Goal: Complete application form: Complete application form

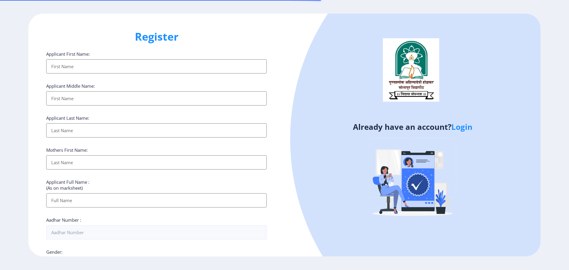
select select
click at [464, 128] on link "Login" at bounding box center [462, 127] width 21 height 11
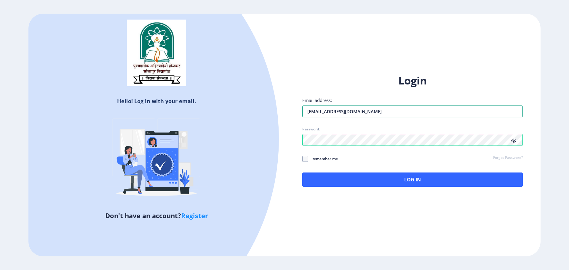
drag, startPoint x: 425, startPoint y: 111, endPoint x: 243, endPoint y: 113, distance: 181.8
click at [243, 113] on div "Hello! Log in with your email. Don't have an account? Register Login Email addr…" at bounding box center [284, 135] width 513 height 243
type input "[EMAIL_ADDRESS][DOMAIN_NAME]"
click at [264, 141] on div "Hello! Log in with your email. Don't have an account? Register Login Email addr…" at bounding box center [284, 135] width 513 height 243
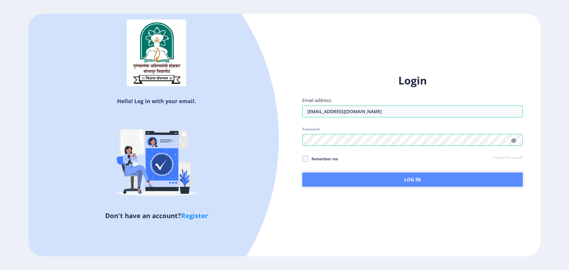
click at [433, 176] on button "Log In" at bounding box center [413, 180] width 221 height 14
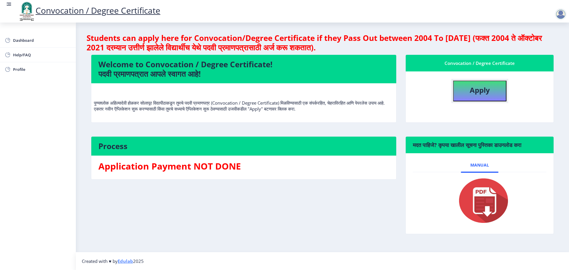
click at [473, 93] on b "Apply" at bounding box center [480, 90] width 20 height 10
select select
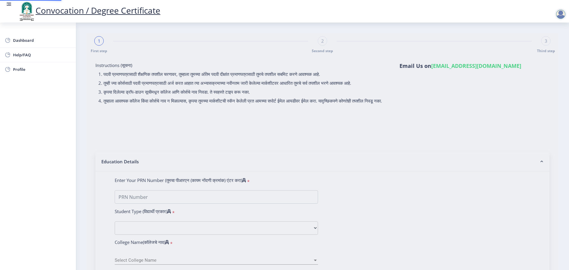
type input "2020032500088032"
select select "Regular"
select select "2013"
select select "March"
select select "Grade O"
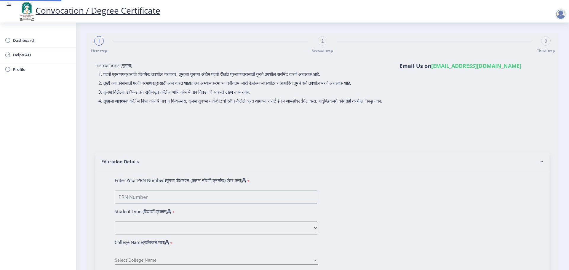
type input "12356"
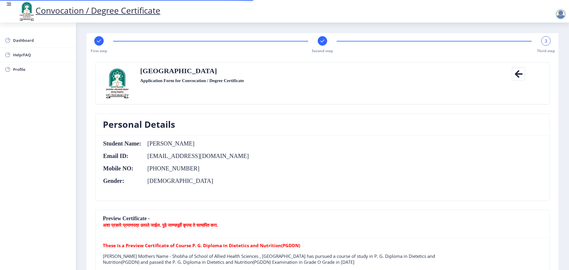
click at [100, 40] on icon at bounding box center [99, 40] width 4 height 3
select select "Regular"
select select "2013"
select select "March"
select select "Grade O"
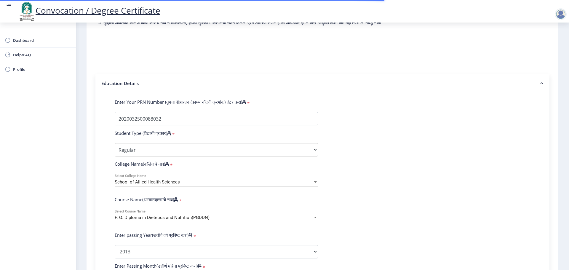
scroll to position [89, 0]
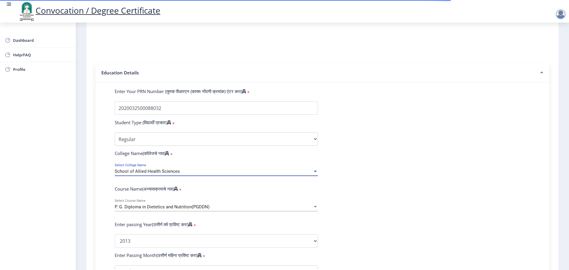
click at [215, 174] on div "School of Allied Health Sciences" at bounding box center [214, 171] width 198 height 5
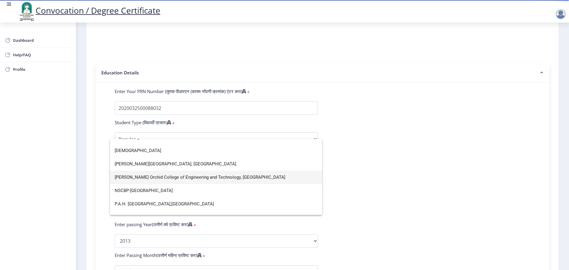
scroll to position [949, 0]
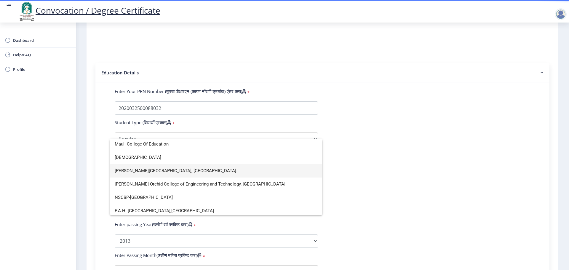
click at [177, 167] on span "[PERSON_NAME][GEOGRAPHIC_DATA], [GEOGRAPHIC_DATA]." at bounding box center [216, 170] width 203 height 13
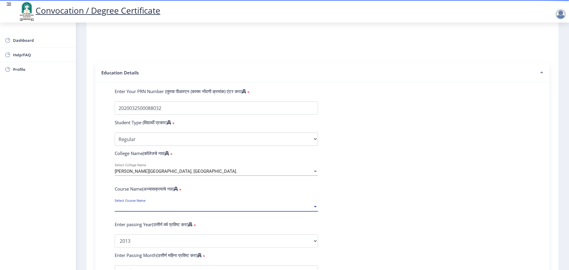
click at [167, 210] on span "Select Course Name" at bounding box center [214, 207] width 198 height 5
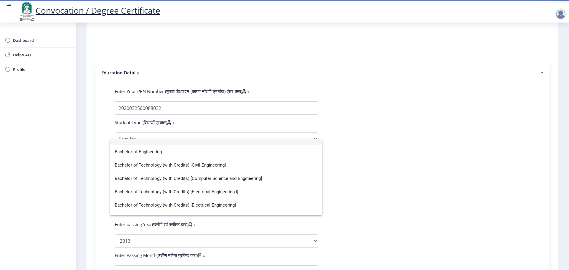
scroll to position [0, 0]
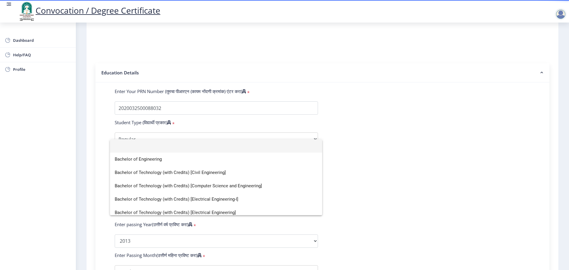
click at [262, 128] on div at bounding box center [284, 135] width 569 height 270
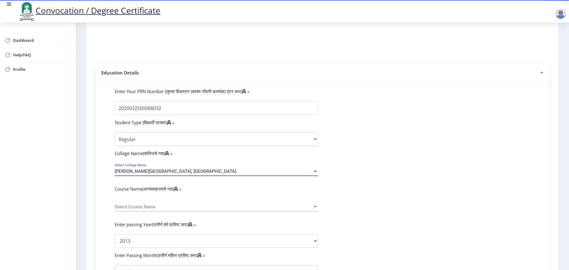
click at [201, 174] on span "[PERSON_NAME][GEOGRAPHIC_DATA], [GEOGRAPHIC_DATA]." at bounding box center [176, 171] width 123 height 5
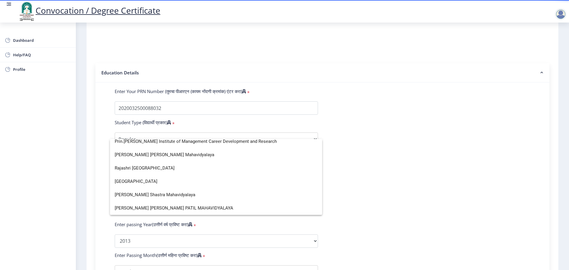
scroll to position [1068, 0]
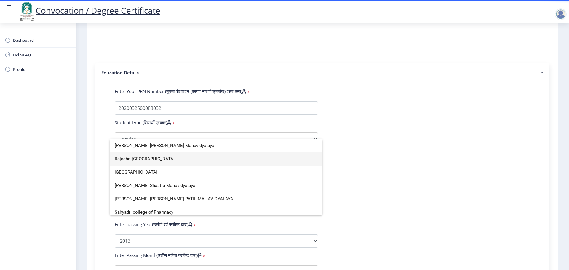
click at [134, 159] on span "Rajashri [GEOGRAPHIC_DATA]" at bounding box center [216, 158] width 203 height 13
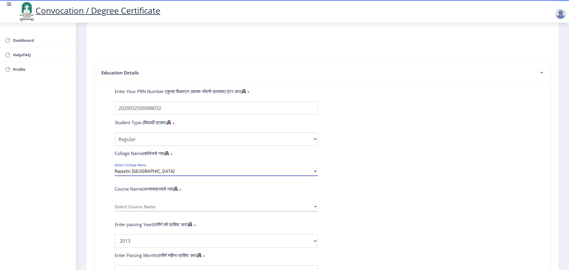
click at [148, 210] on span "Select Course Name" at bounding box center [214, 207] width 198 height 5
click at [517, 130] on div at bounding box center [284, 135] width 569 height 270
click at [188, 174] on div "Rajashri [GEOGRAPHIC_DATA]" at bounding box center [214, 171] width 198 height 5
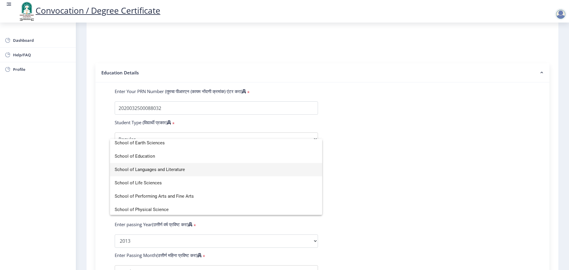
scroll to position [93, 0]
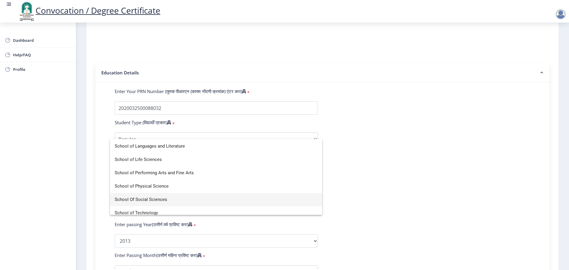
type input "schoo"
click at [171, 198] on span "School Of Social Sciences" at bounding box center [216, 199] width 203 height 13
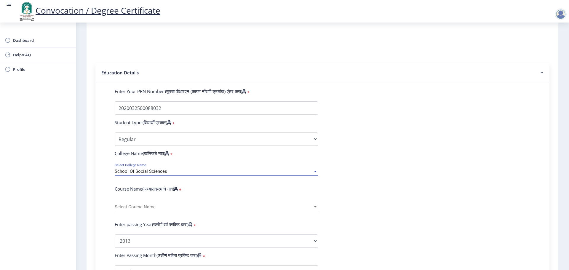
click at [147, 210] on span "Select Course Name" at bounding box center [214, 207] width 198 height 5
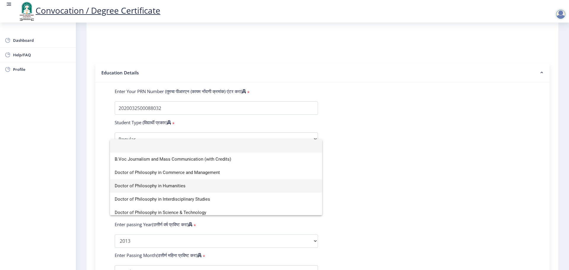
click at [140, 186] on span "Doctor of Philosophy in Humanities" at bounding box center [216, 185] width 203 height 13
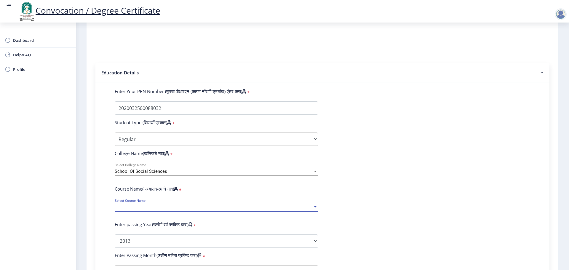
select select "March"
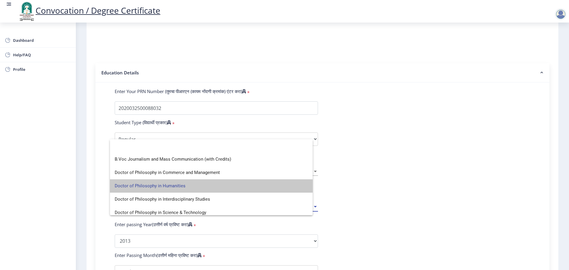
select select
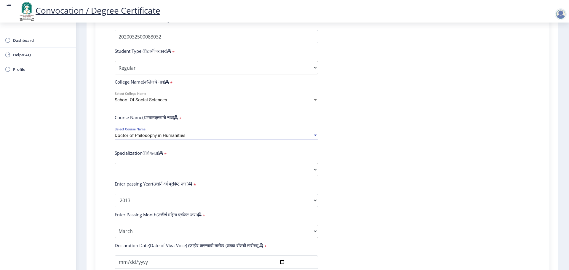
scroll to position [178, 0]
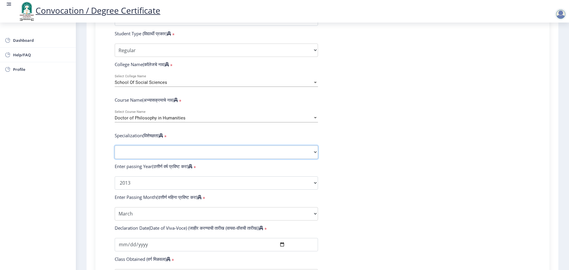
click at [204, 159] on select "Specialization AIHC&A Economics English Hindi History Kannada Law Marathi Polit…" at bounding box center [216, 152] width 203 height 13
click at [388, 72] on form "Enter Your PRN Number (तुमचा पीआरएन (कायम नोंदणी क्रमांक) एंटर करा) * Student T…" at bounding box center [322, 187] width 425 height 376
click at [219, 85] on div "School Of Social Sciences" at bounding box center [214, 82] width 198 height 5
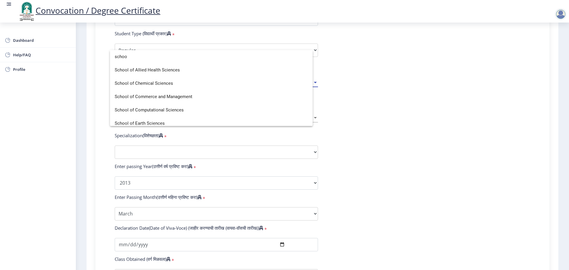
scroll to position [0, 0]
type input "s"
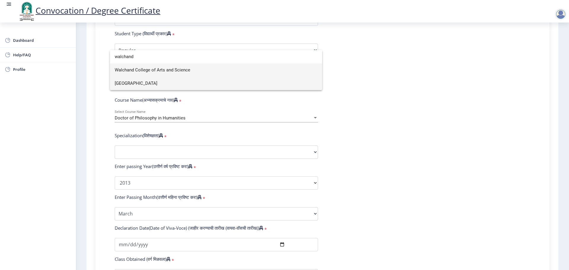
type input "walchand"
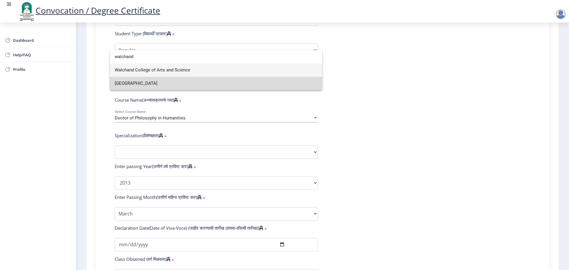
click at [162, 82] on span "[GEOGRAPHIC_DATA]" at bounding box center [216, 83] width 203 height 13
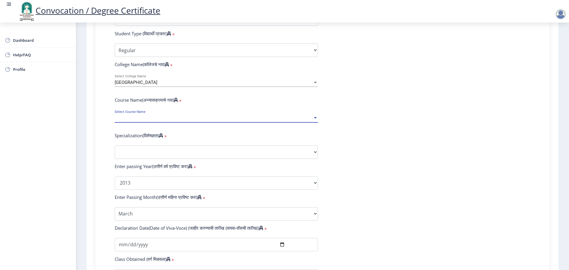
click at [158, 121] on span "Select Course Name" at bounding box center [214, 118] width 198 height 5
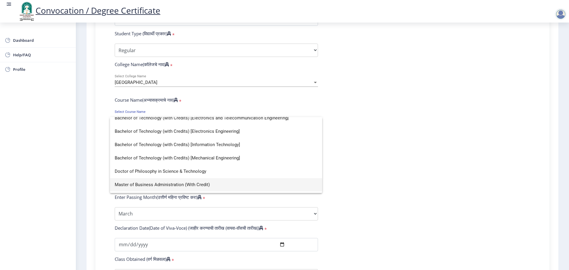
scroll to position [62, 0]
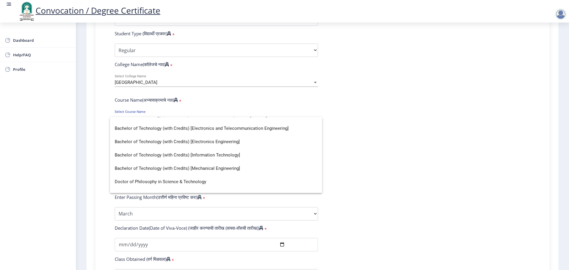
click at [484, 124] on div at bounding box center [284, 135] width 569 height 270
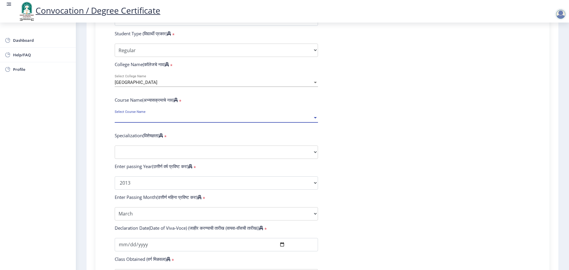
click at [177, 121] on span "Select Course Name" at bounding box center [214, 118] width 198 height 5
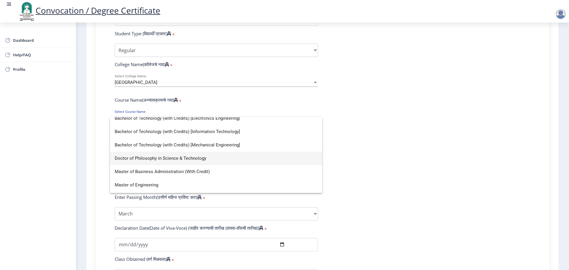
scroll to position [89, 0]
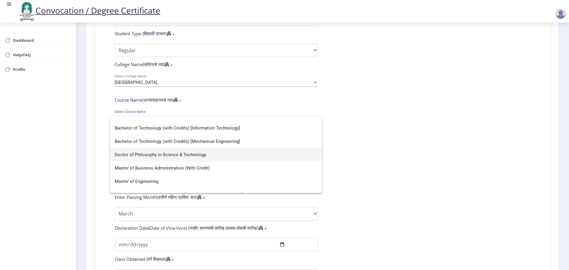
click at [224, 156] on span "Doctor of Philosophy in Science & Technology" at bounding box center [216, 154] width 203 height 13
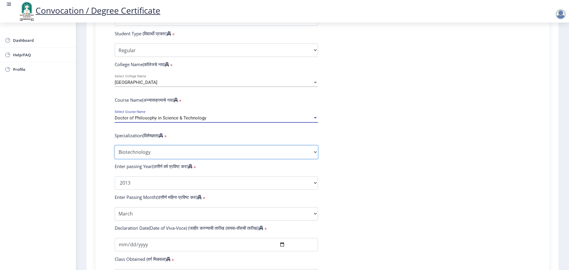
click at [211, 157] on select "Specialization Biotechnology Botany Chemistry Civil Engineering Computer Scienc…" at bounding box center [216, 152] width 203 height 13
select select "Electronics & Telecommunincation Engg."
click at [115, 151] on select "Specialization Biotechnology Botany Chemistry Civil Engineering Computer Scienc…" at bounding box center [216, 152] width 203 height 13
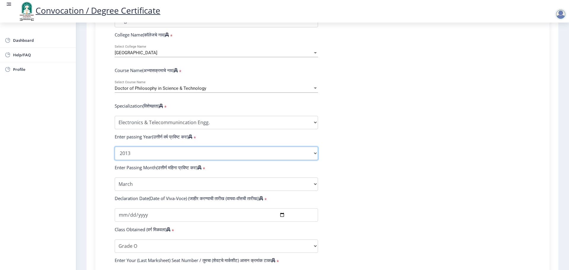
click at [211, 160] on select "2025 2024 2023 2022 2021 2020 2019 2018 2017 2016 2015 2014 2013 2012 2011 2010…" at bounding box center [216, 153] width 203 height 13
select select "2025"
click at [115, 152] on select "2025 2024 2023 2022 2021 2020 2019 2018 2017 2016 2015 2014 2013 2012 2011 2010…" at bounding box center [216, 153] width 203 height 13
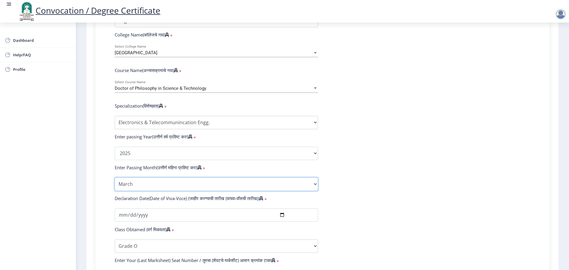
click at [184, 190] on select "Enter Passing Month January February March April May June July August September…" at bounding box center [216, 184] width 203 height 13
